Goal: Information Seeking & Learning: Learn about a topic

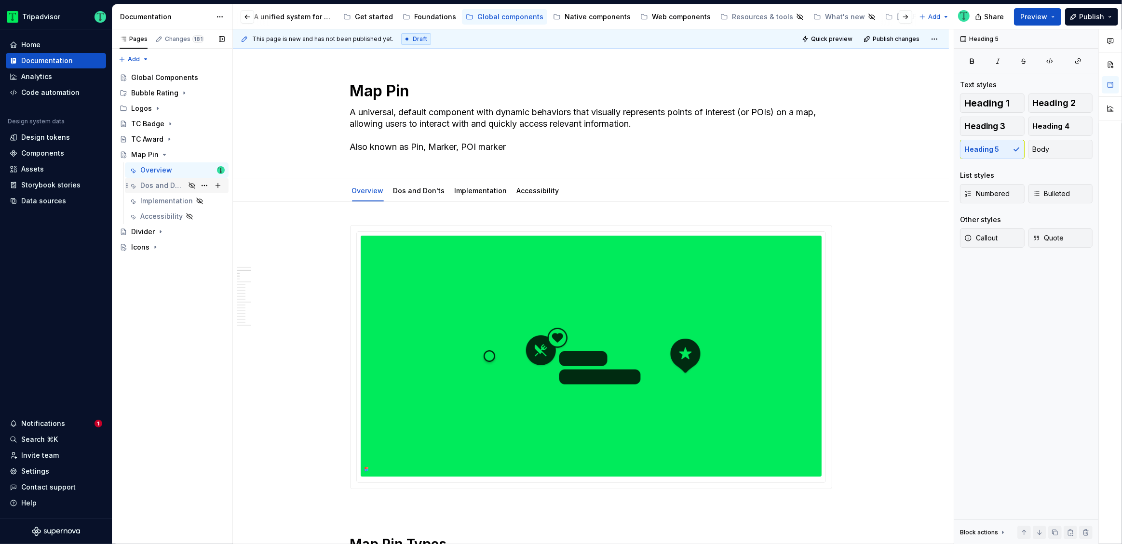
scroll to position [598, 0]
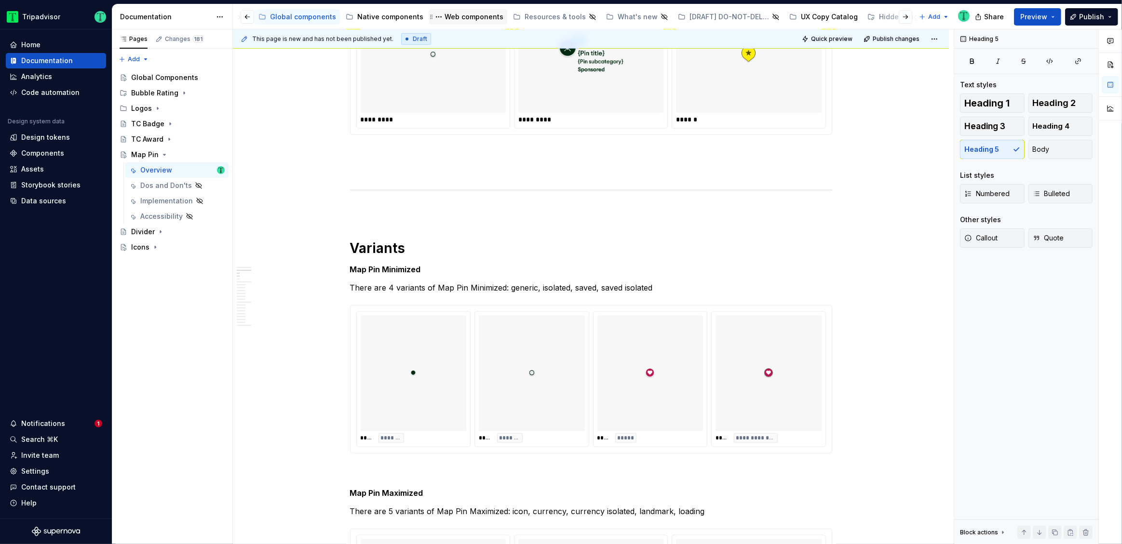
click at [450, 19] on div "Web components" at bounding box center [474, 17] width 59 height 10
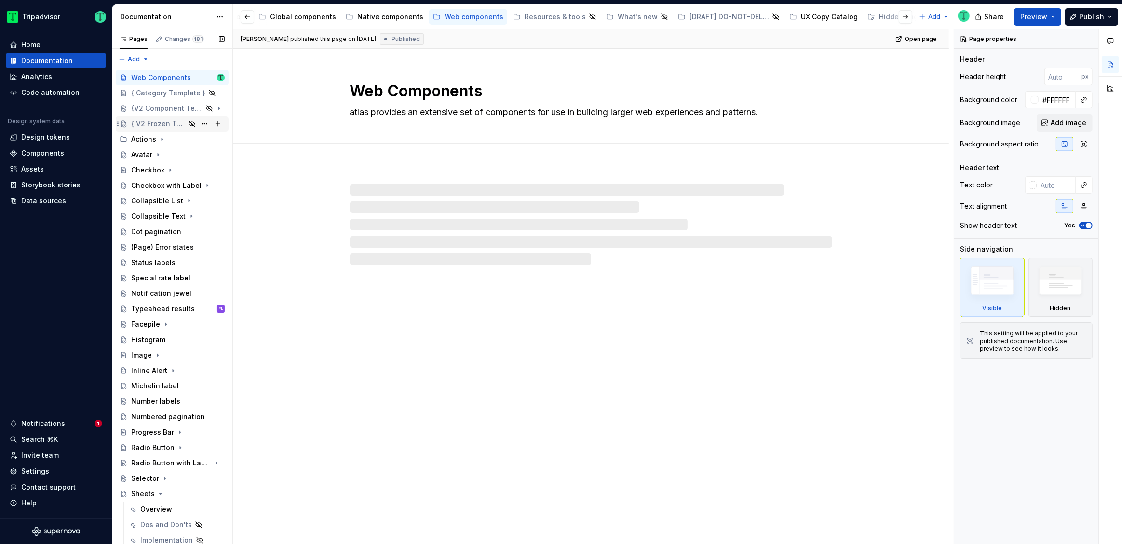
click at [155, 122] on div "{ V2 Frozen Template }" at bounding box center [158, 124] width 54 height 10
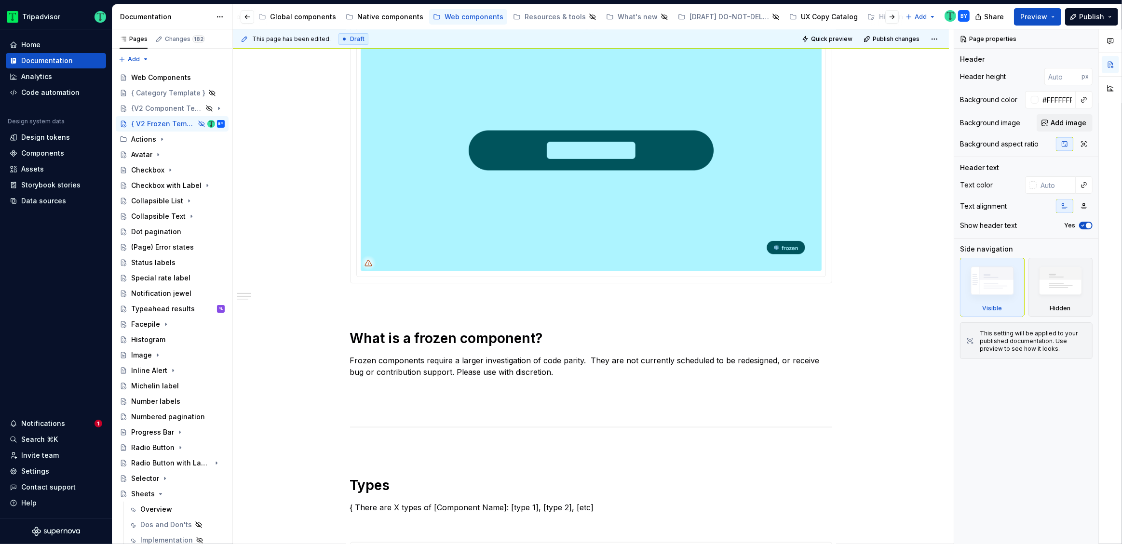
scroll to position [193, 0]
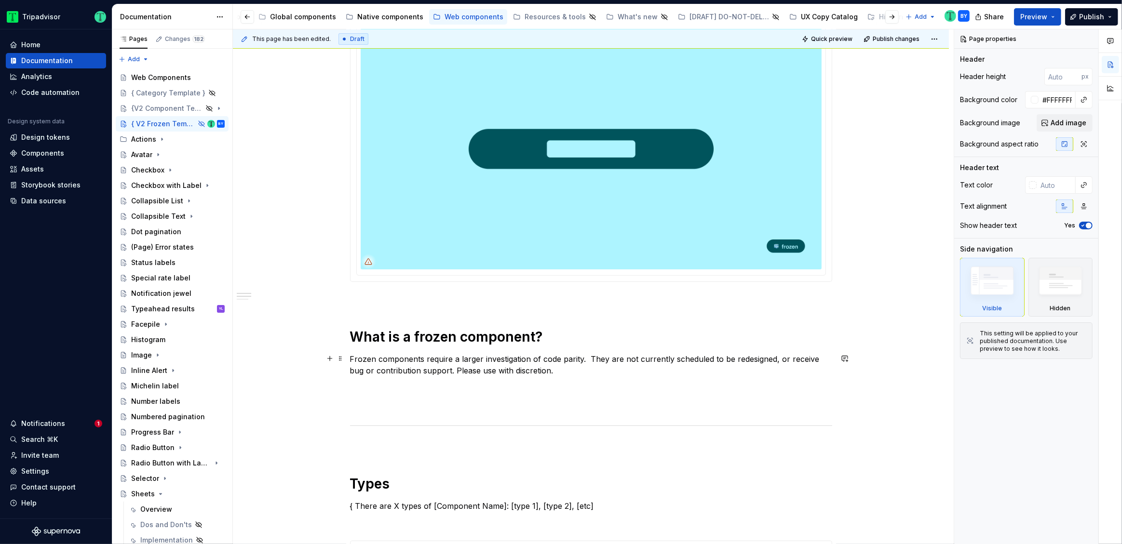
type textarea "*"
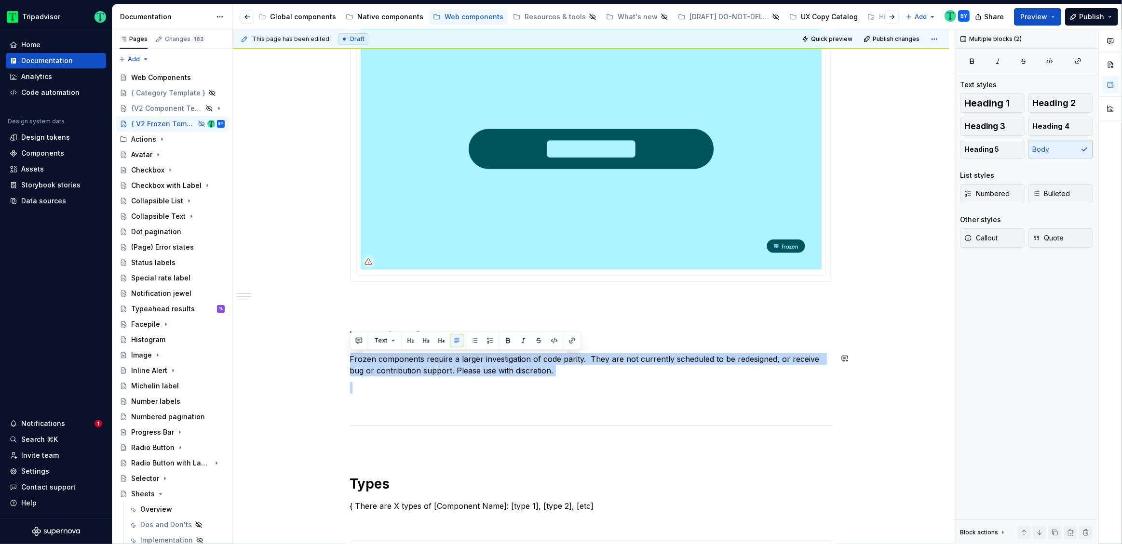
drag, startPoint x: 350, startPoint y: 361, endPoint x: 556, endPoint y: 381, distance: 206.9
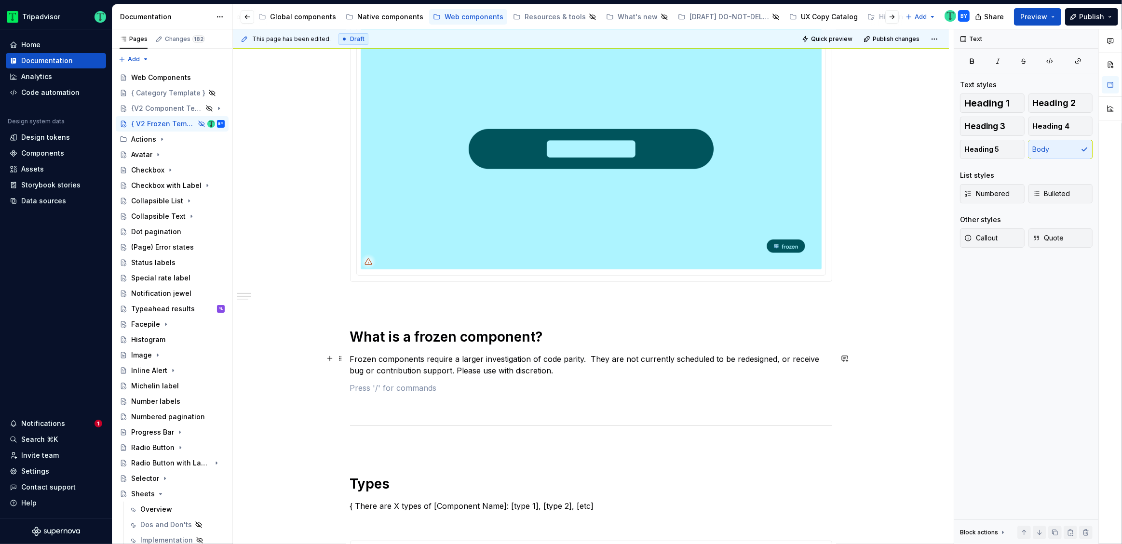
click at [553, 371] on p "Frozen components require a larger investigation of code parity.  They are not …" at bounding box center [591, 365] width 482 height 23
drag, startPoint x: 585, startPoint y: 359, endPoint x: 594, endPoint y: 358, distance: 8.8
click at [586, 359] on p "Frozen components require a larger investigation of code parity.  They are not …" at bounding box center [591, 365] width 482 height 23
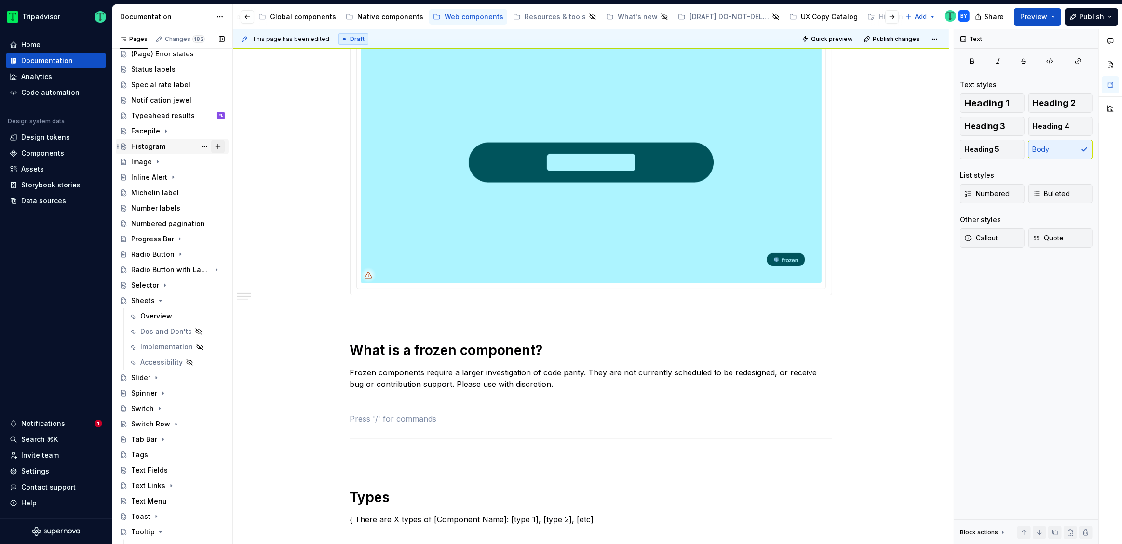
scroll to position [193, 0]
click at [176, 117] on div "Typeahead results" at bounding box center [163, 116] width 64 height 10
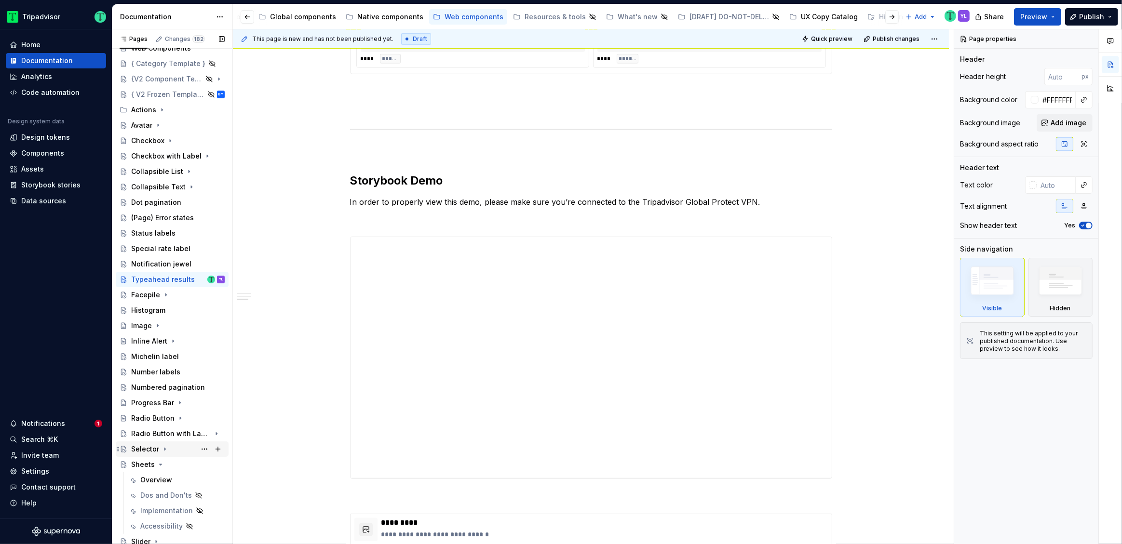
scroll to position [31, 0]
click at [150, 306] on div "Histogram" at bounding box center [148, 309] width 34 height 10
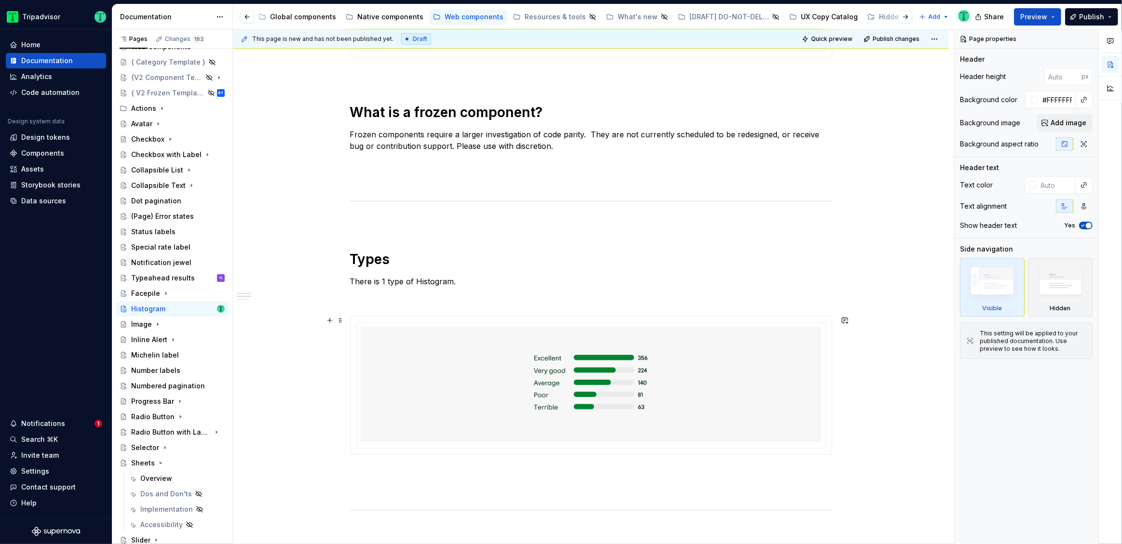
scroll to position [401, 0]
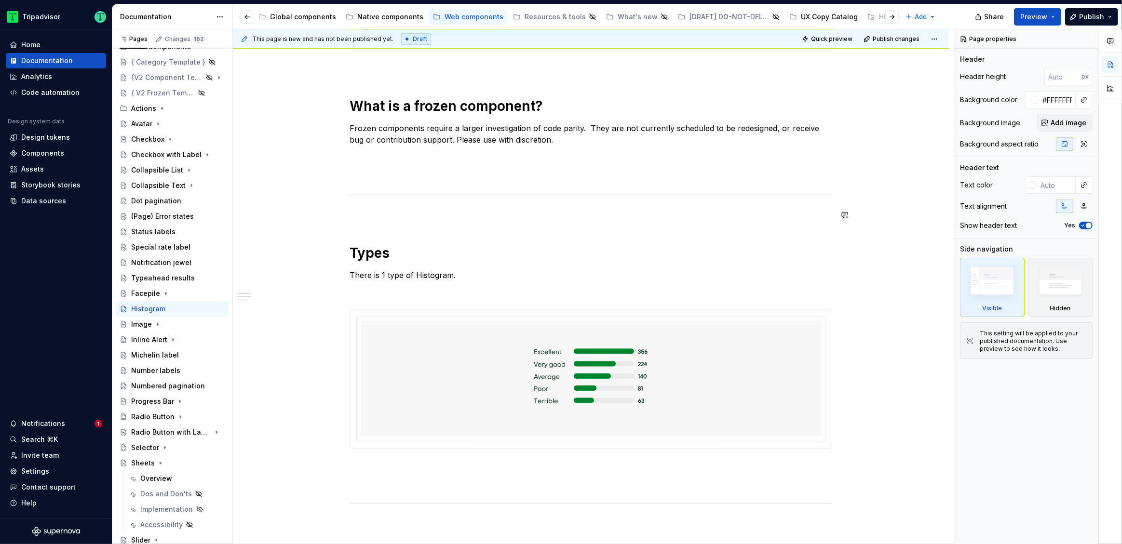
type textarea "*"
